Goal: Find specific page/section: Find specific page/section

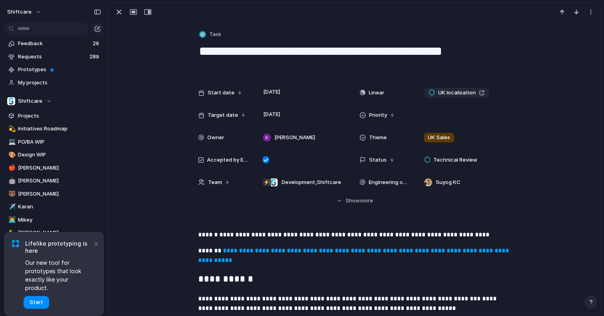
click at [287, 253] on link "**********" at bounding box center [354, 255] width 312 height 16
